Goal: Navigation & Orientation: Understand site structure

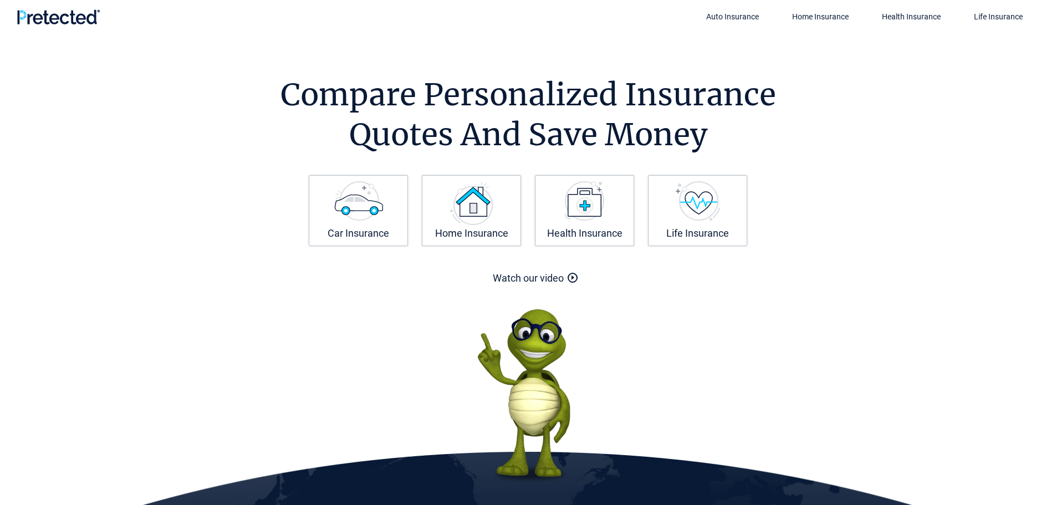
click at [0, 0] on shadow-host at bounding box center [0, 0] width 0 height 0
click at [791, 104] on h1 "Compare Personalized Insurance Quotes And Save Money" at bounding box center [529, 115] width 616 height 80
click at [220, 47] on section "Compare Personalized Insurance Quotes And Save Money Compare Personalized Insur…" at bounding box center [528, 275] width 1056 height 485
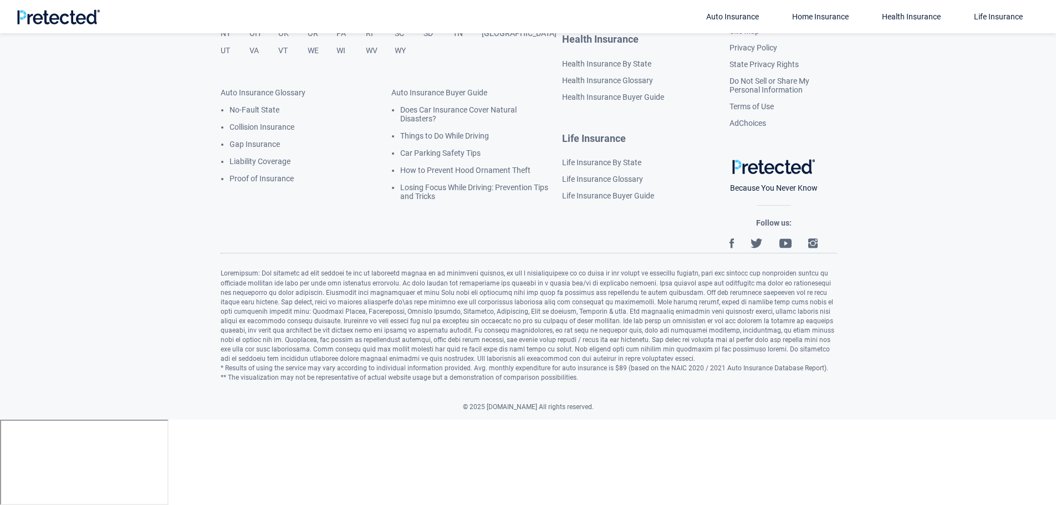
scroll to position [2056, 0]
click at [761, 52] on link "Privacy Policy" at bounding box center [754, 47] width 48 height 9
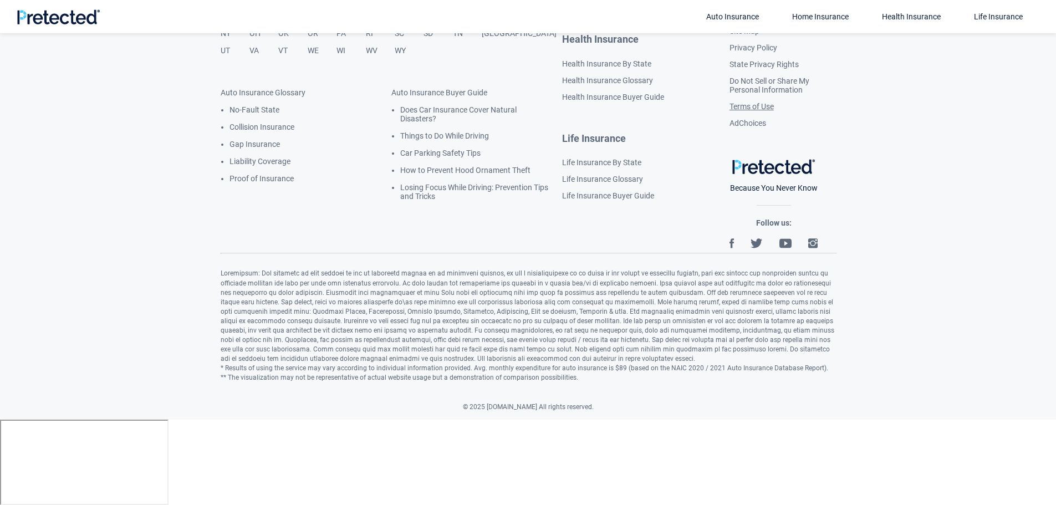
click at [758, 111] on link "Terms of Use" at bounding box center [752, 106] width 44 height 9
click at [0, 420] on div at bounding box center [0, 420] width 0 height 0
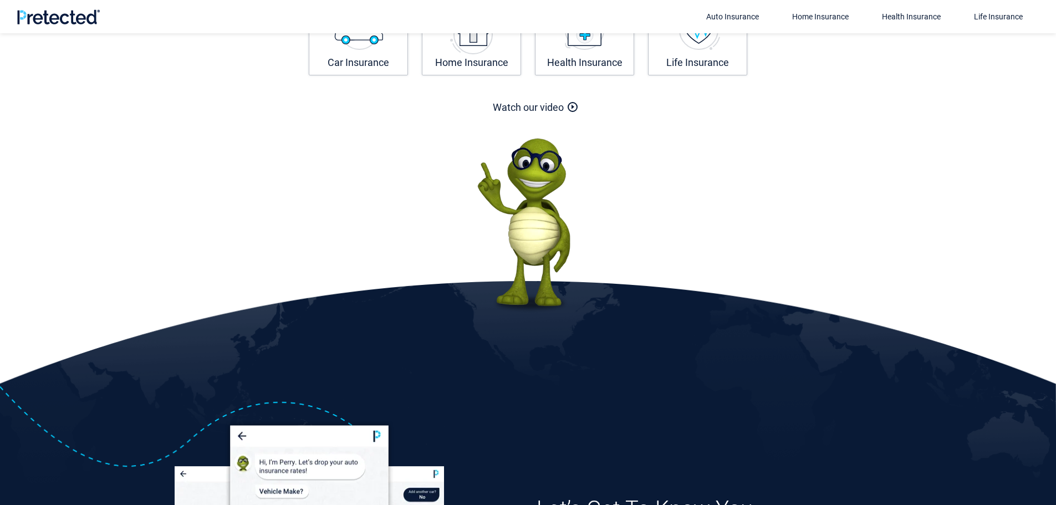
scroll to position [0, 0]
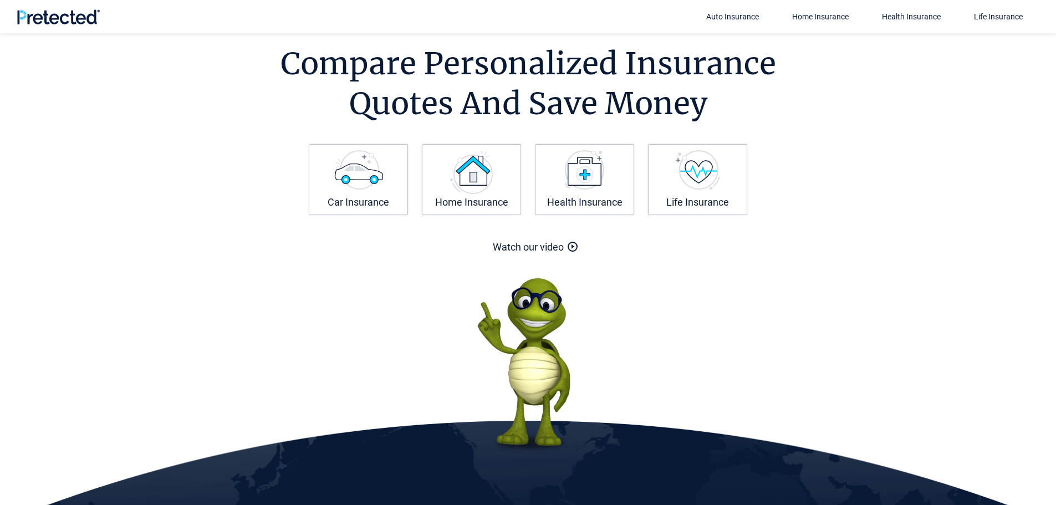
scroll to position [55, 0]
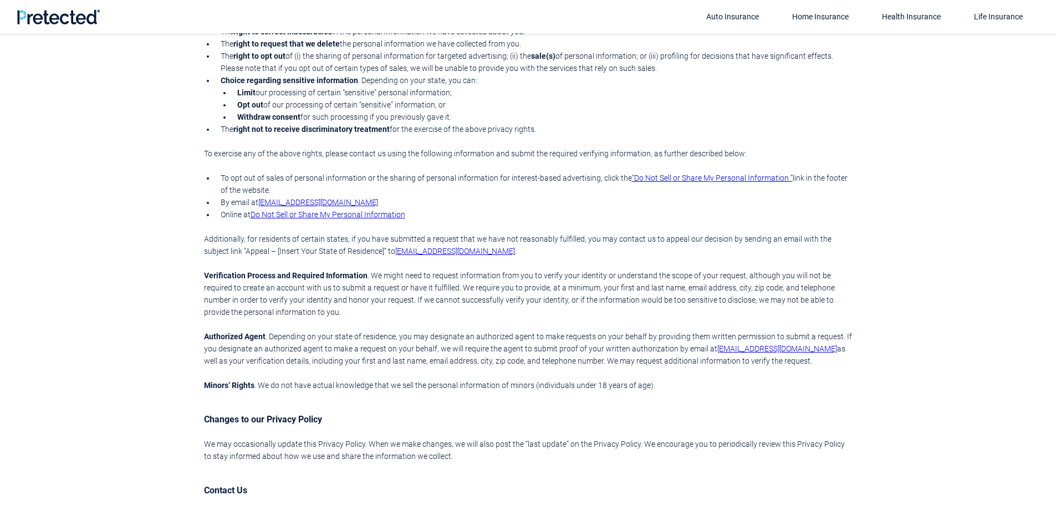
scroll to position [2329, 0]
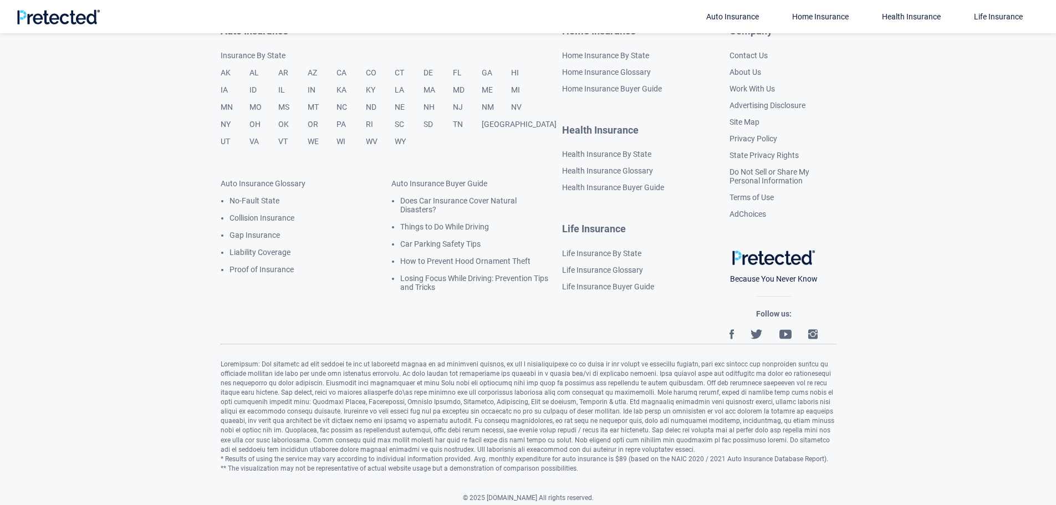
scroll to position [3462, 0]
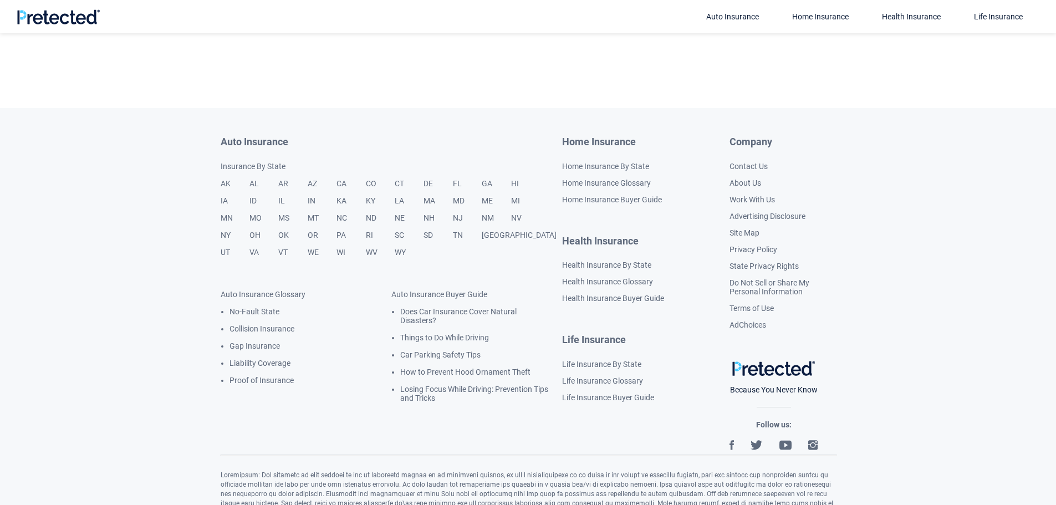
drag, startPoint x: 748, startPoint y: 154, endPoint x: 748, endPoint y: 165, distance: 11.1
click at [748, 162] on link "Contact Us" at bounding box center [749, 166] width 38 height 9
click at [748, 179] on link "About Us" at bounding box center [746, 183] width 32 height 9
click at [933, 257] on section "Auto Insurance Insurance By State AK AL AR AZ CA CO CT DE FL GA HI IA ID IL IN …" at bounding box center [528, 279] width 1056 height 342
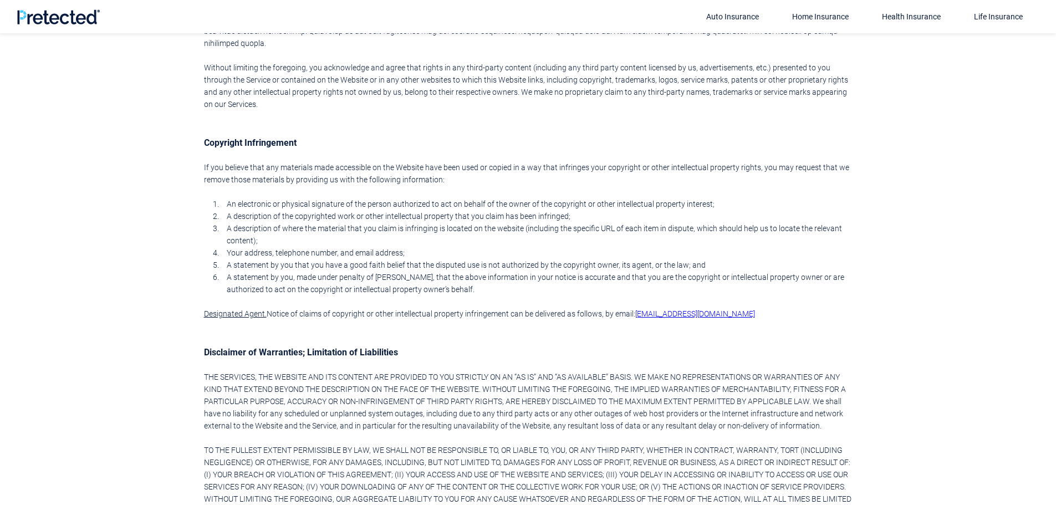
scroll to position [3203, 0]
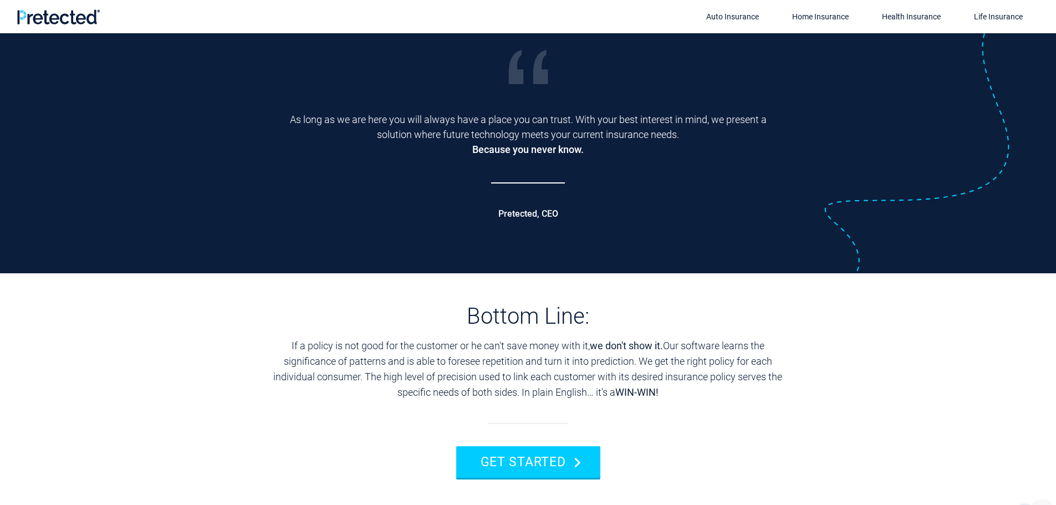
scroll to position [1553, 0]
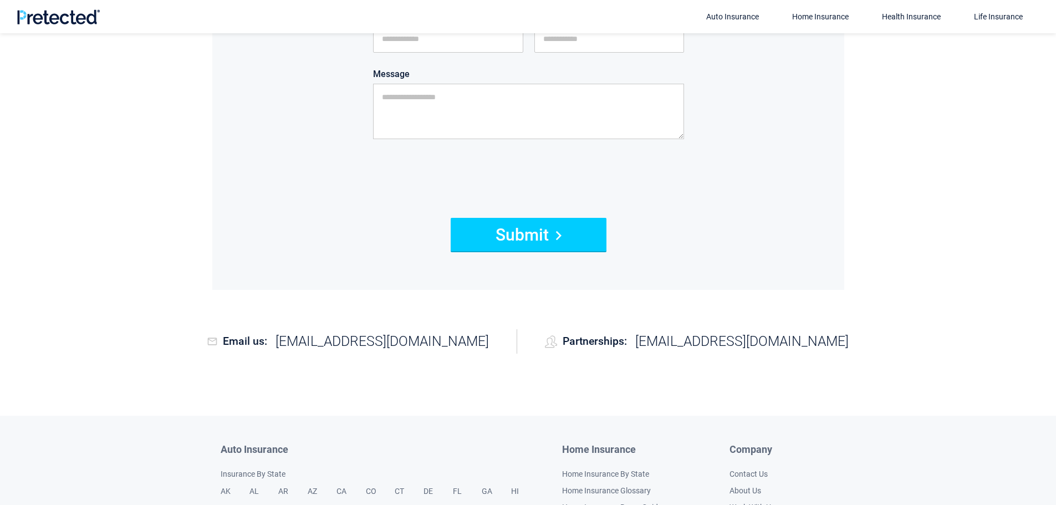
scroll to position [496, 0]
